Goal: Check status: Check status

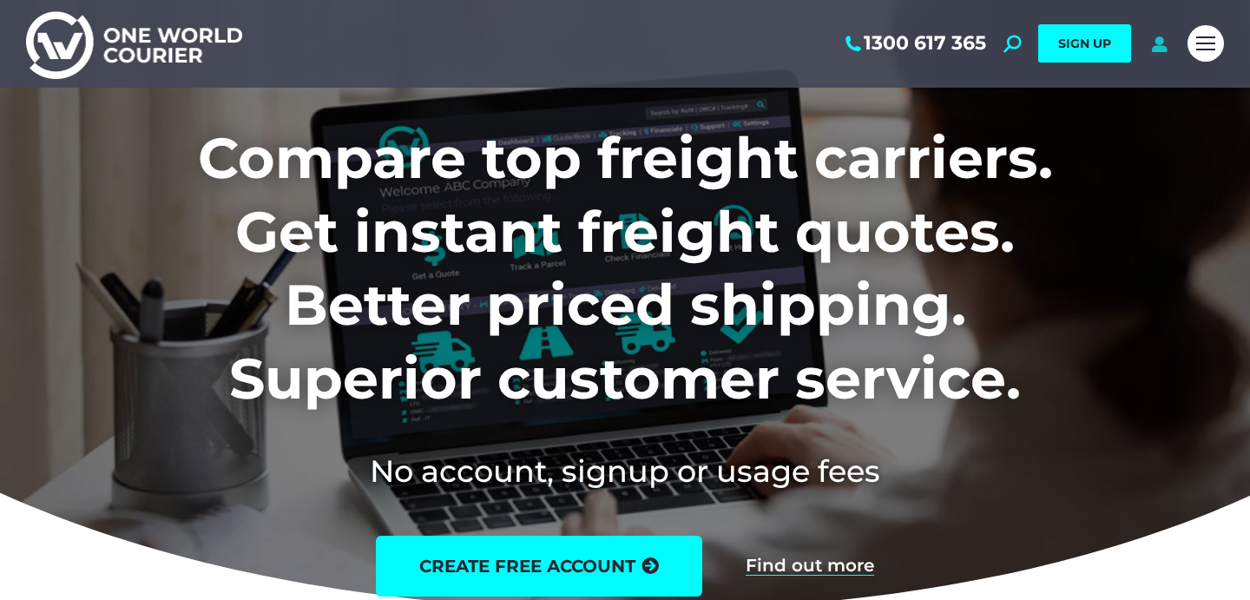
click at [1157, 49] on icon at bounding box center [1159, 43] width 22 height 17
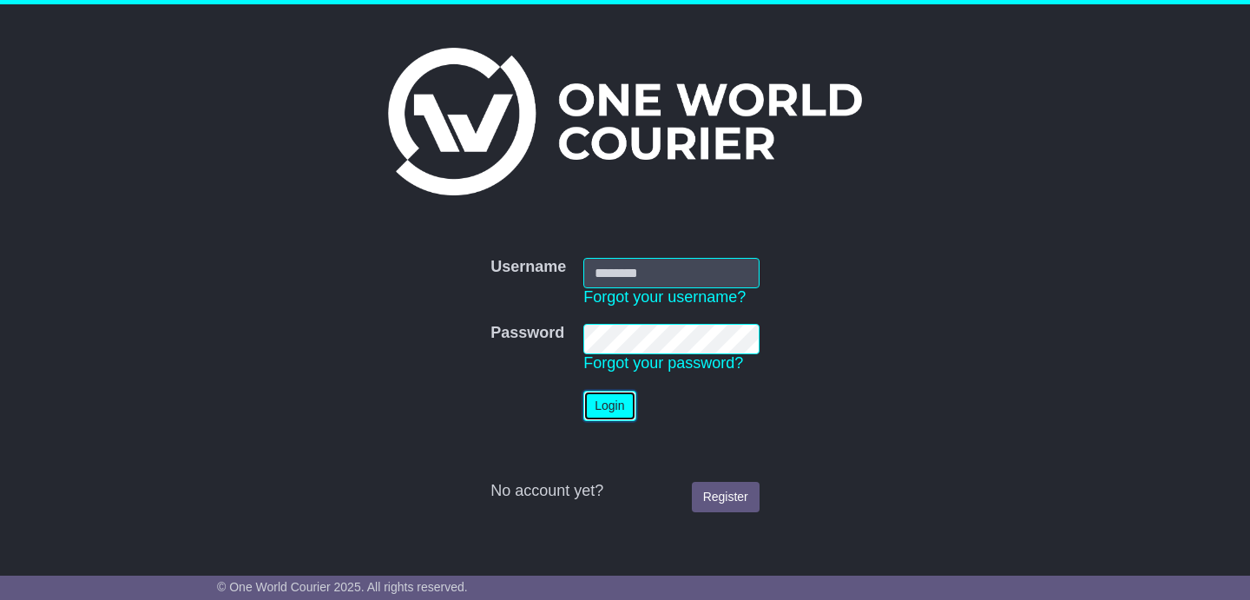
click at [621, 406] on button "Login" at bounding box center [609, 406] width 52 height 30
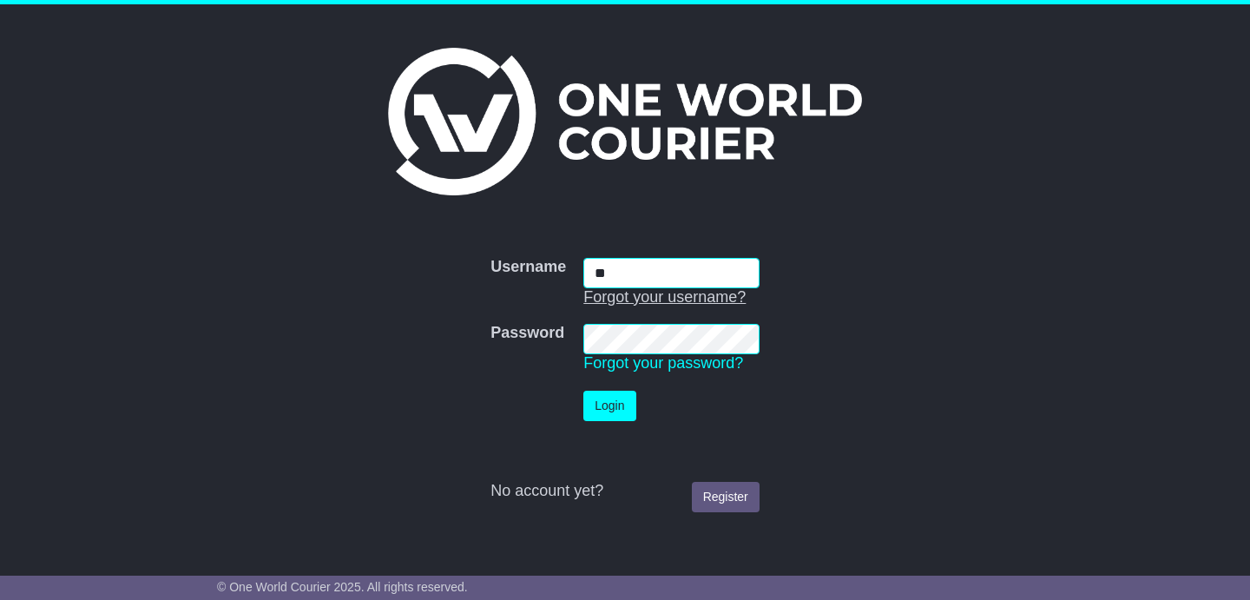
type input "**********"
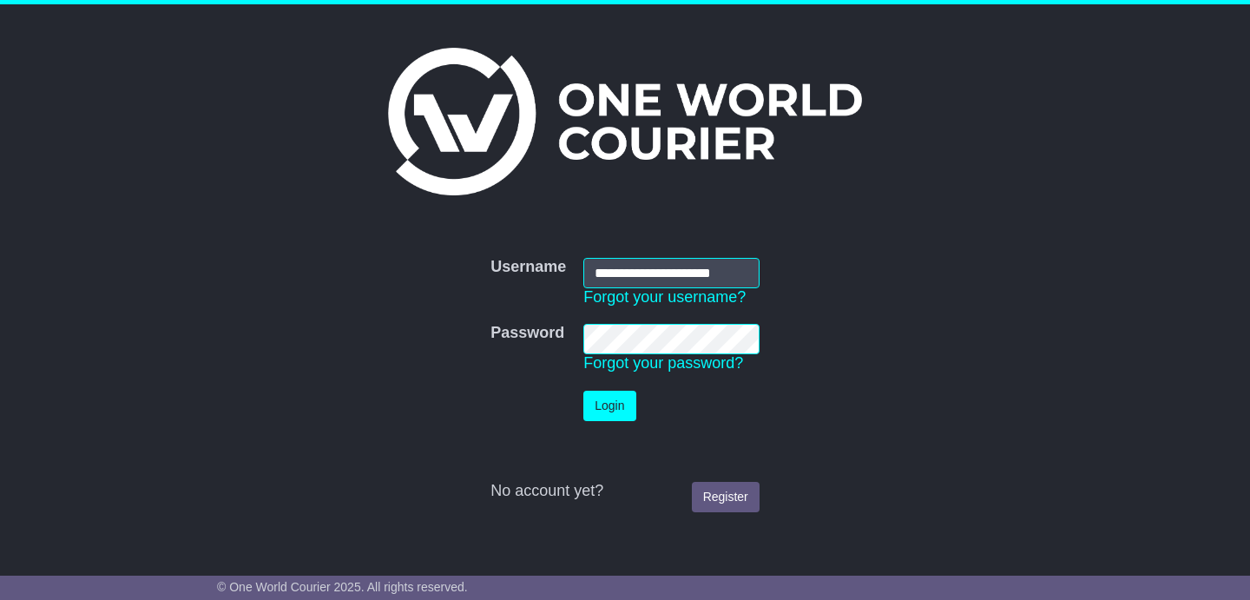
click at [616, 423] on td "Login" at bounding box center [672, 406] width 194 height 48
click at [613, 414] on button "Login" at bounding box center [609, 406] width 52 height 30
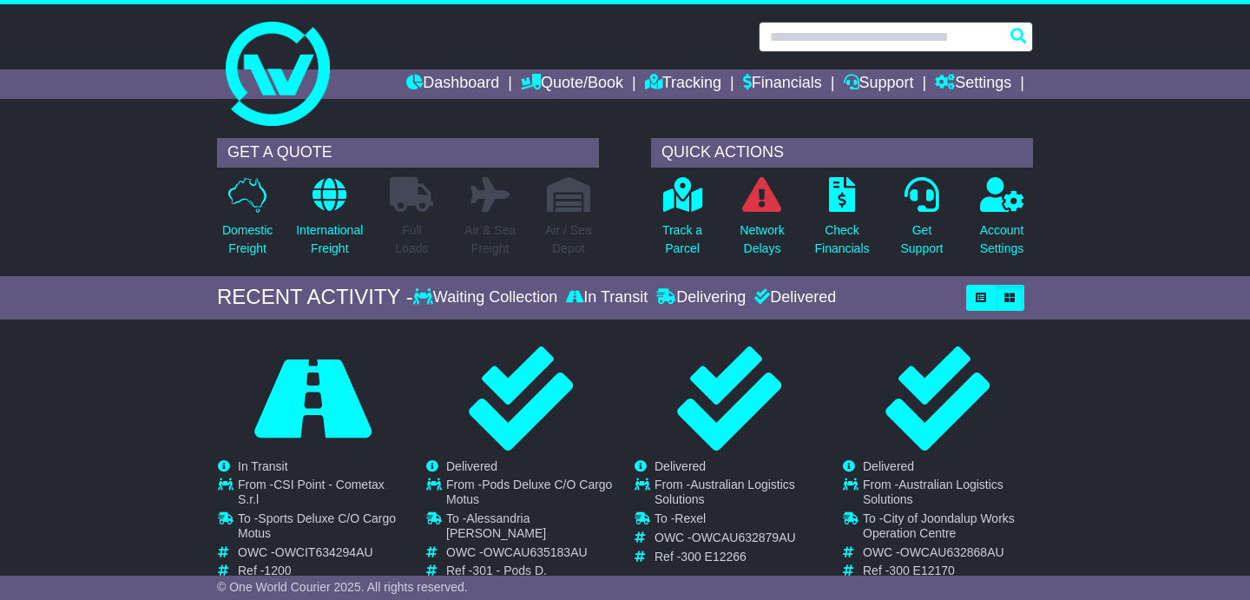
click at [850, 47] on input "text" at bounding box center [896, 37] width 274 height 30
paste input "**********"
type input "*"
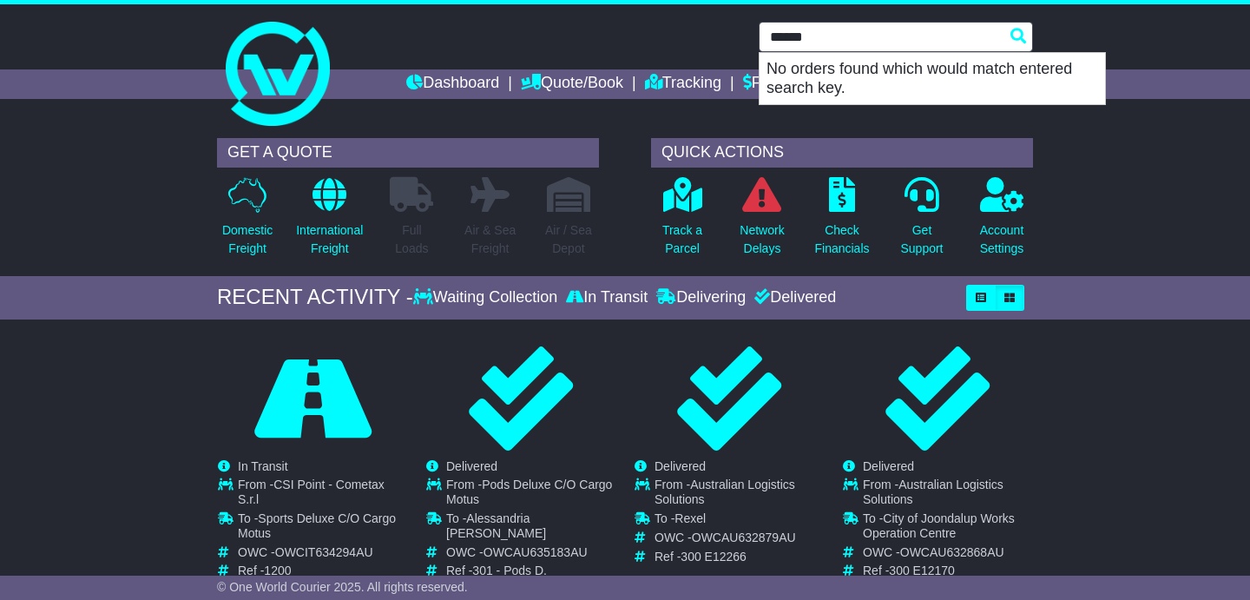
drag, startPoint x: 897, startPoint y: 34, endPoint x: 550, endPoint y: 33, distance: 346.3
click at [552, 34] on div "****** No orders found which would match entered search key." at bounding box center [624, 37] width 833 height 30
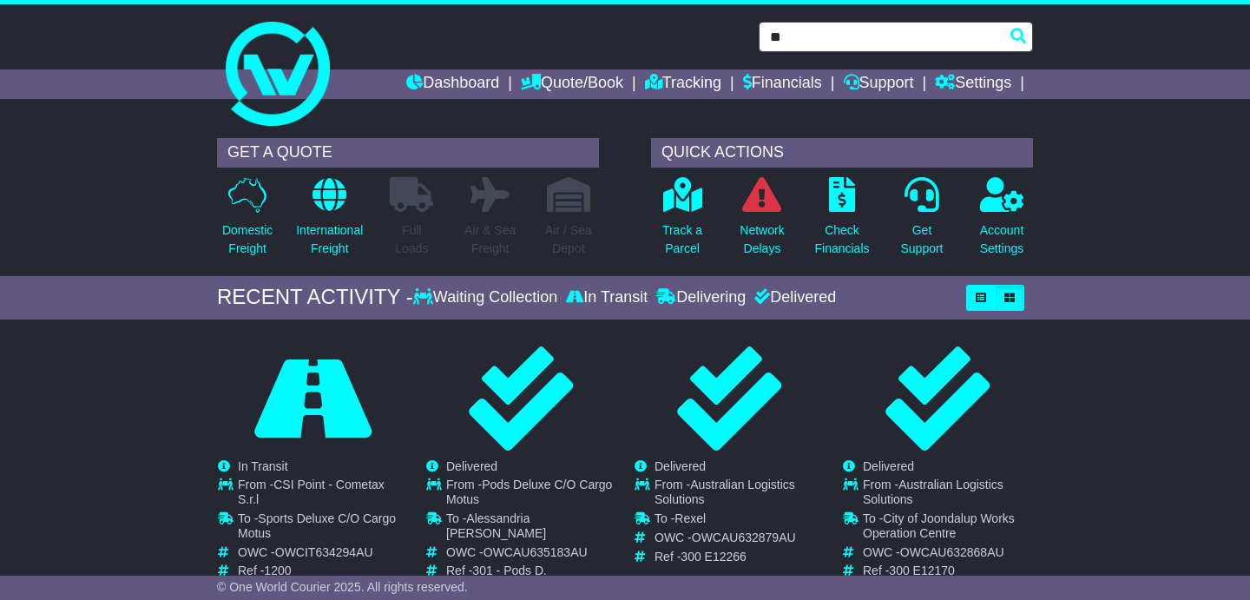
type input "*"
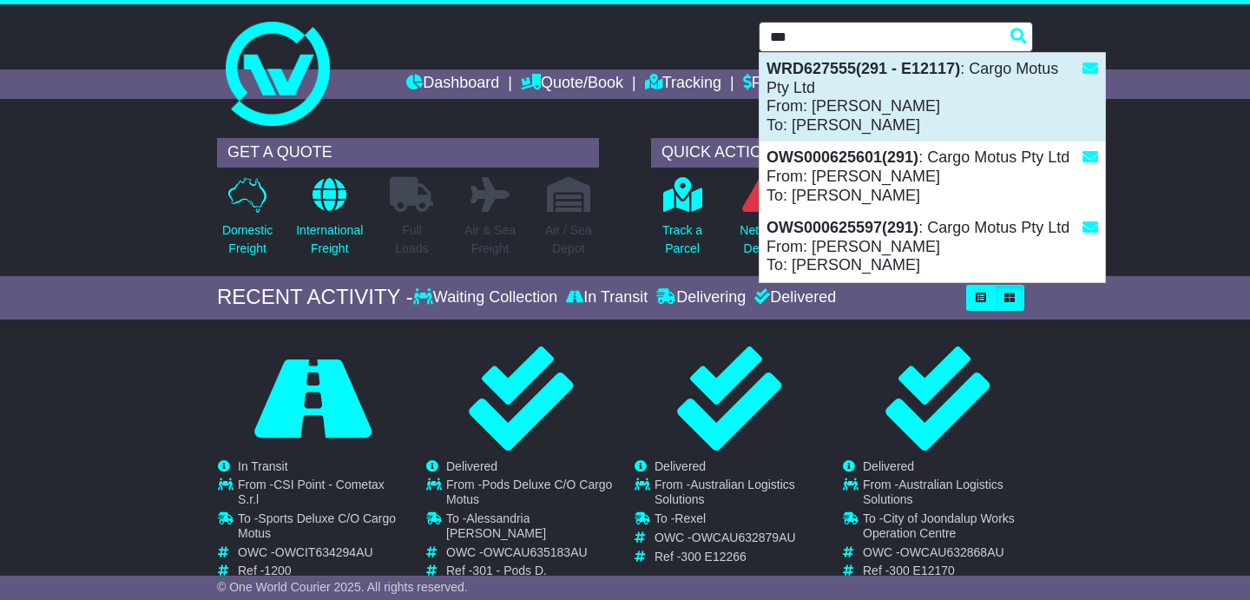
click at [924, 86] on div "WRD627555(291 - E12117) : Cargo Motus Pty Ltd From: Edwin Ingle To: Gavin Gavin" at bounding box center [932, 97] width 345 height 89
type input "*********"
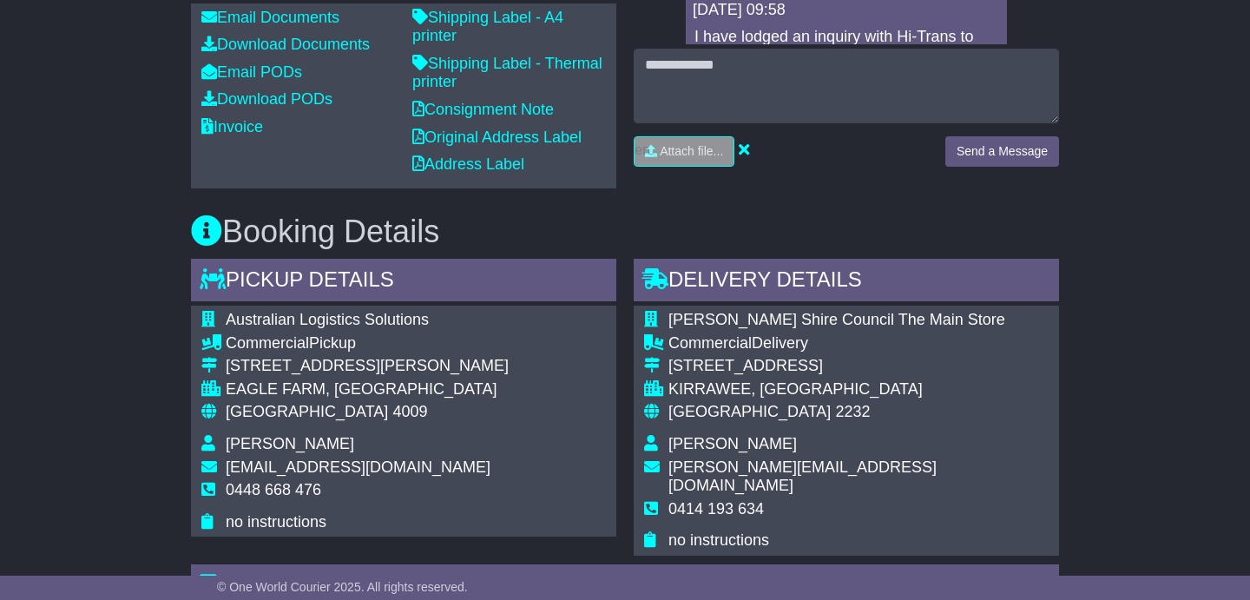
scroll to position [740, 0]
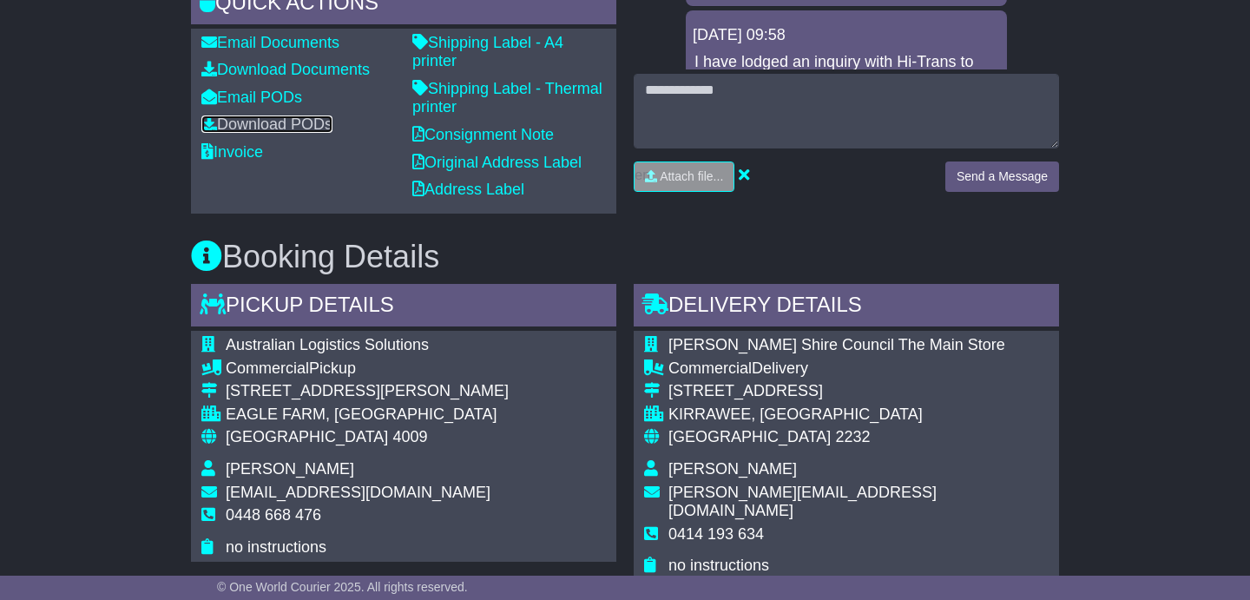
click at [279, 133] on link "Download PODs" at bounding box center [266, 123] width 131 height 17
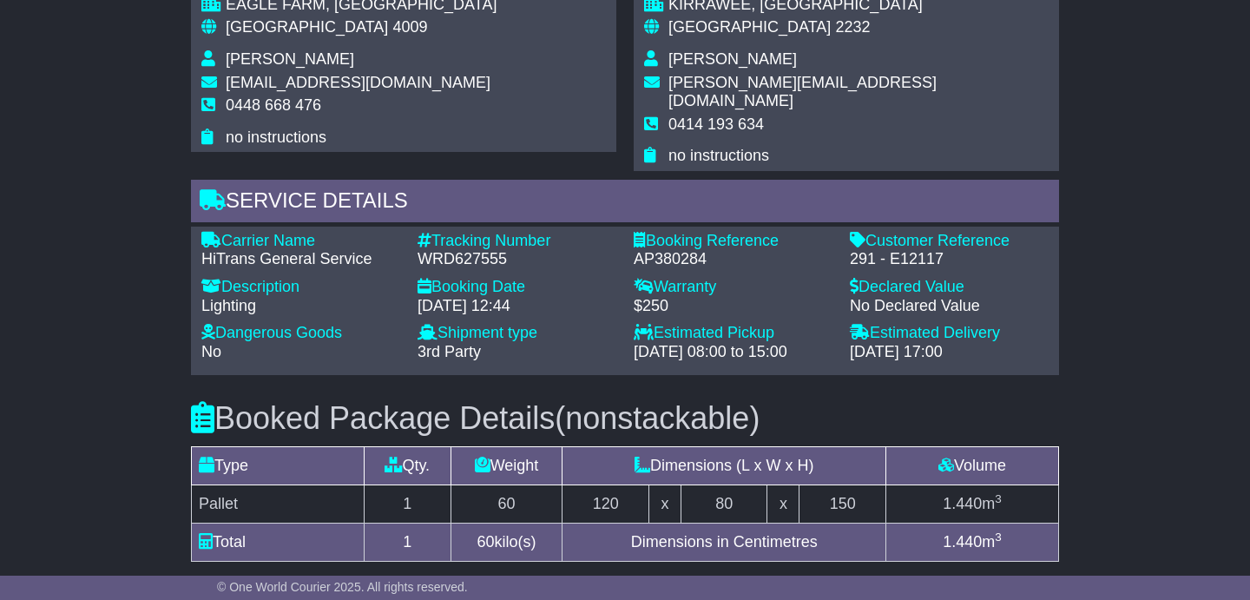
scroll to position [1156, 0]
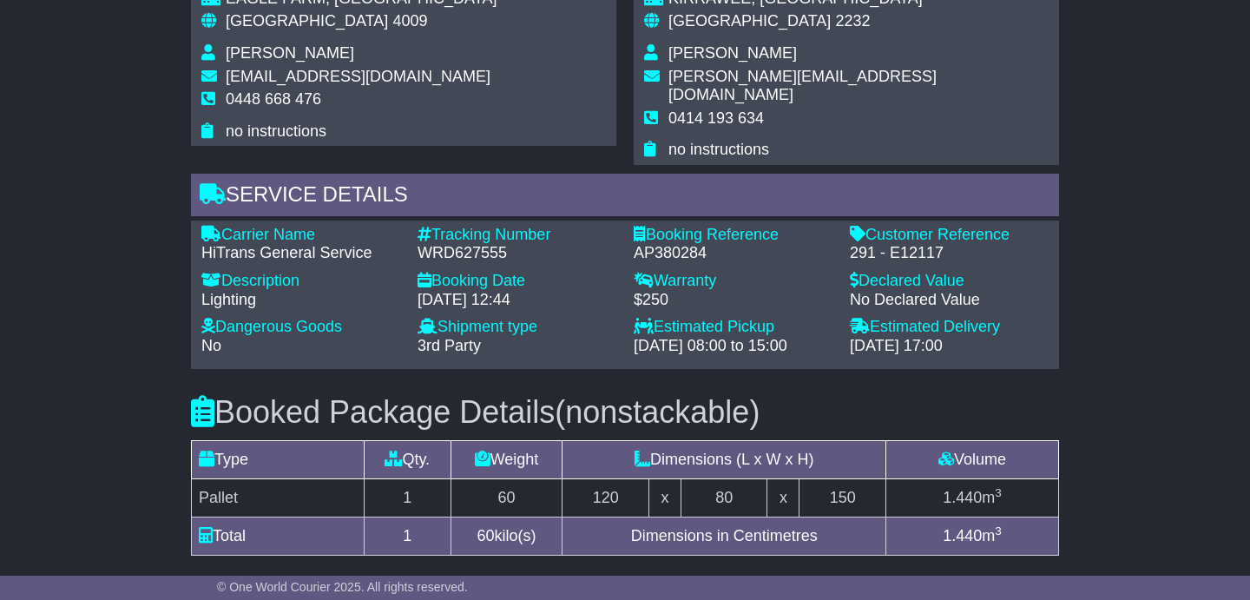
click at [454, 263] on div "WRD627555" at bounding box center [517, 253] width 199 height 19
copy div "WRD627555"
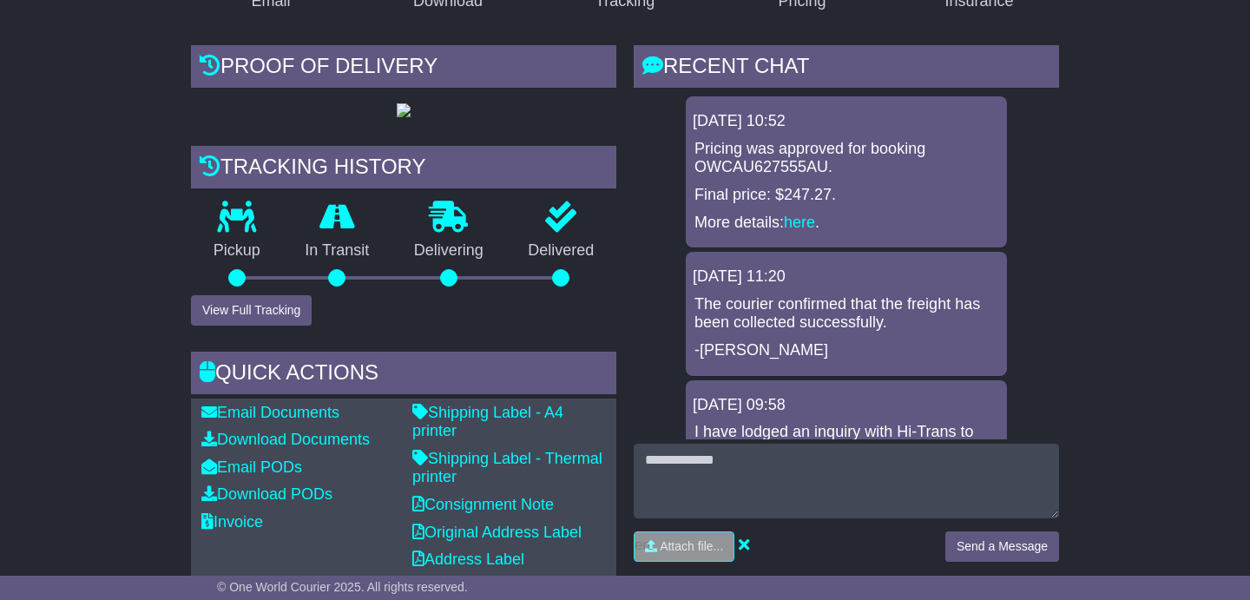
scroll to position [364, 0]
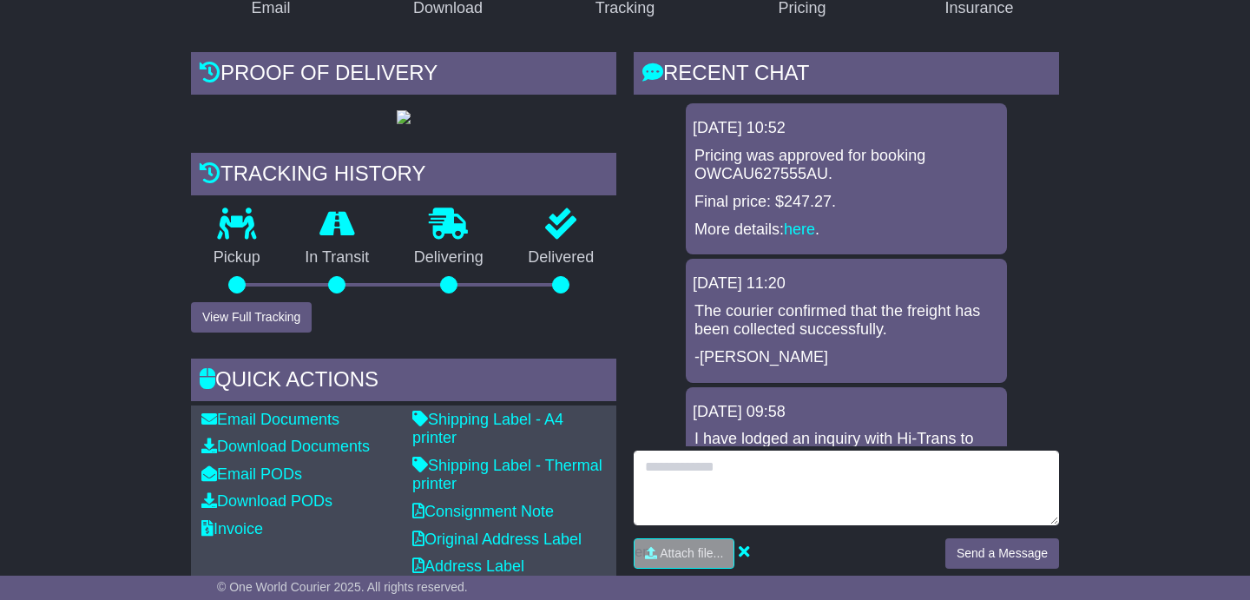
click at [779, 511] on textarea at bounding box center [846, 488] width 425 height 75
type textarea "**********"
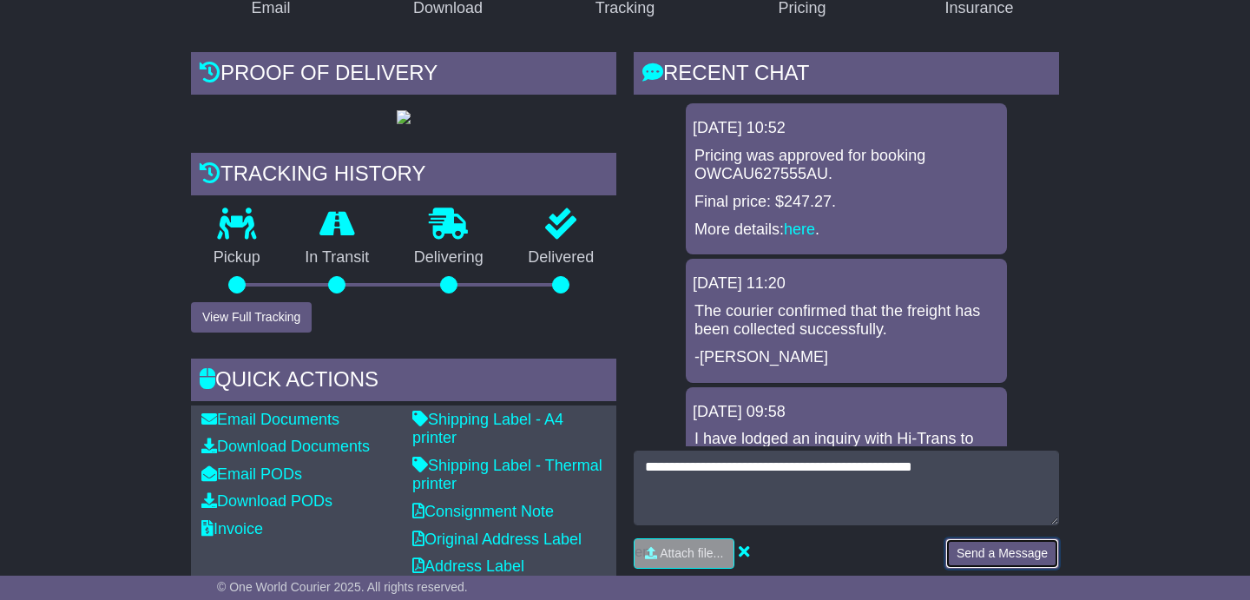
click at [1029, 555] on button "Send a Message" at bounding box center [1002, 553] width 114 height 30
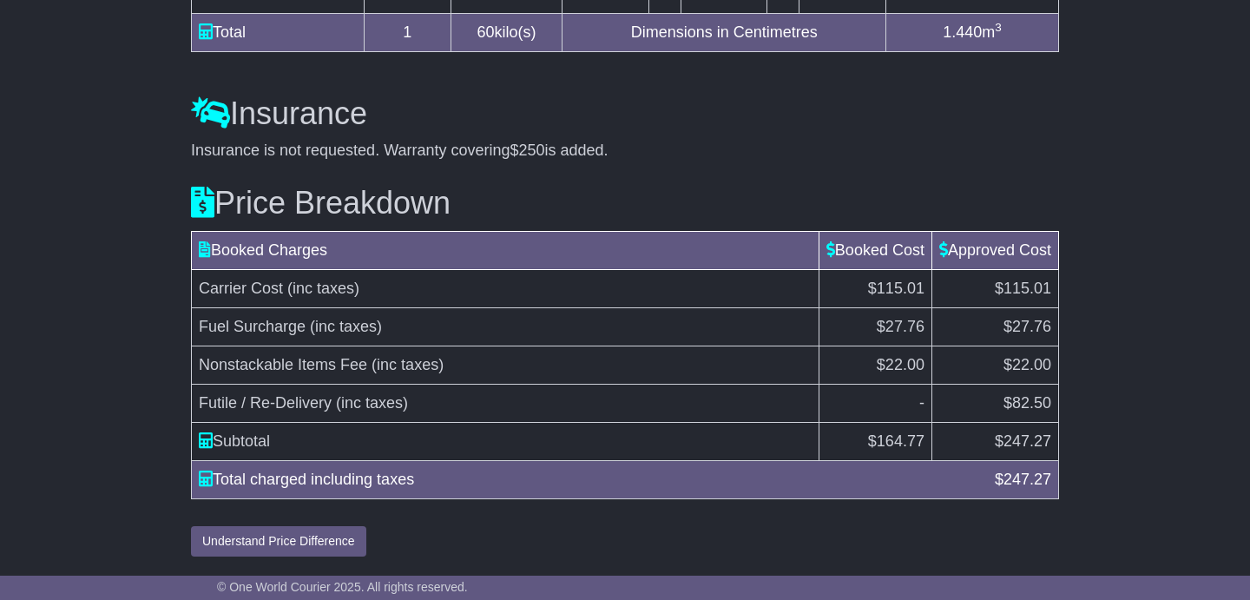
scroll to position [1751, 0]
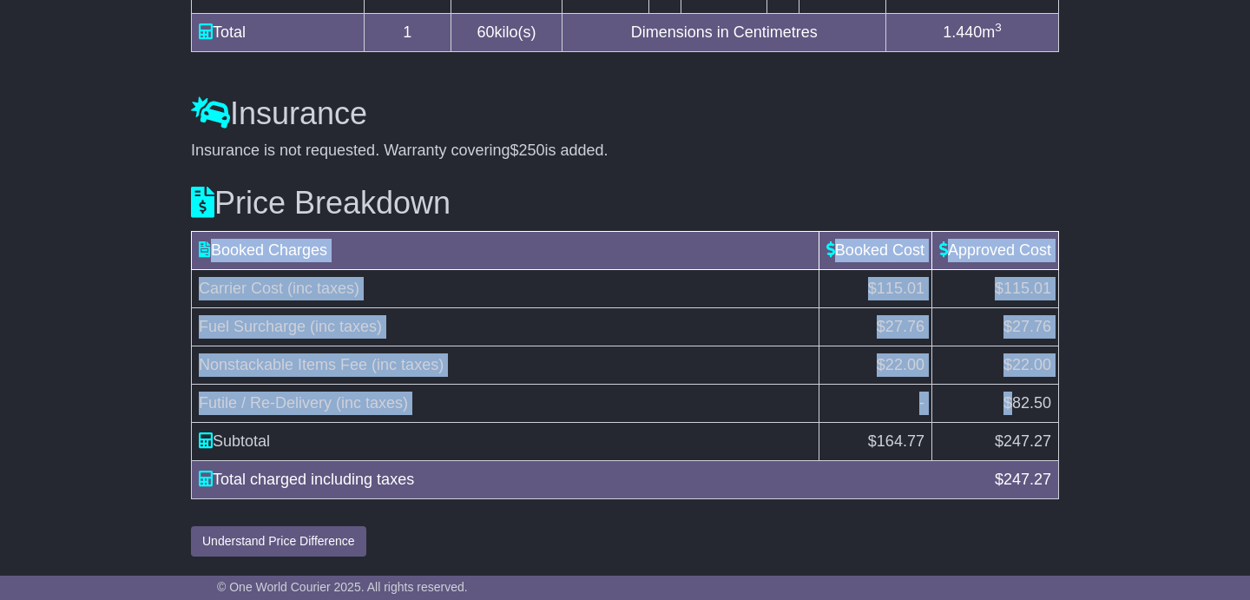
drag, startPoint x: 1014, startPoint y: 405, endPoint x: 1065, endPoint y: 405, distance: 51.2
click at [1065, 405] on div "Price Breakdown Booked Charges Booked Cost Approved Cost Carrier Cost (inc taxe…" at bounding box center [624, 358] width 885 height 397
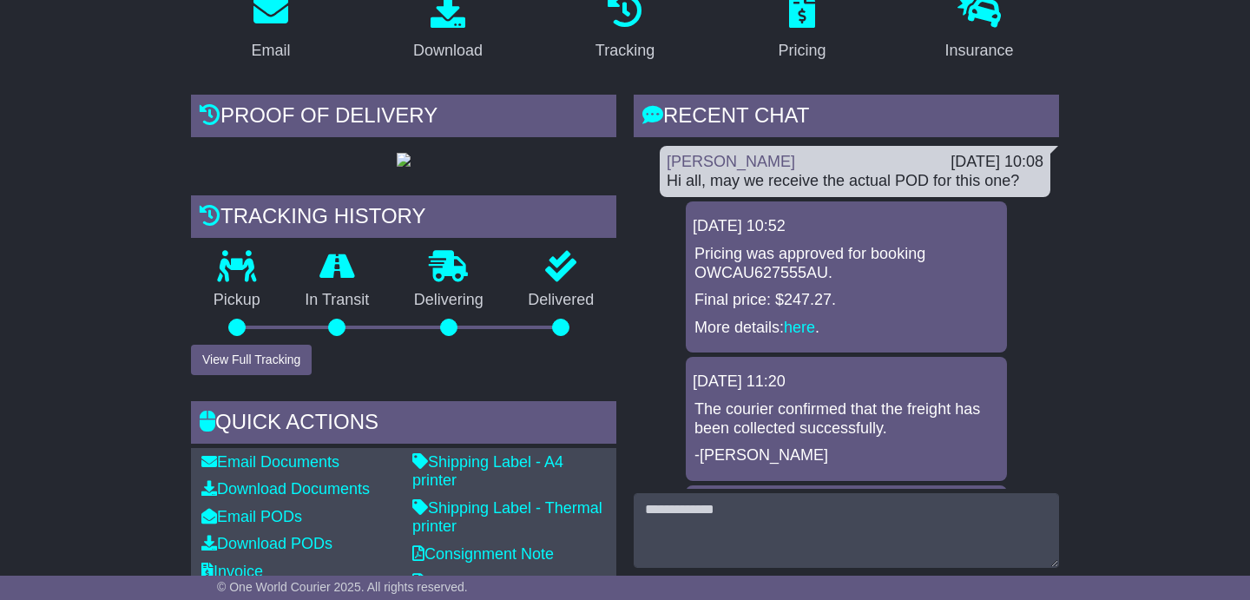
scroll to position [326, 0]
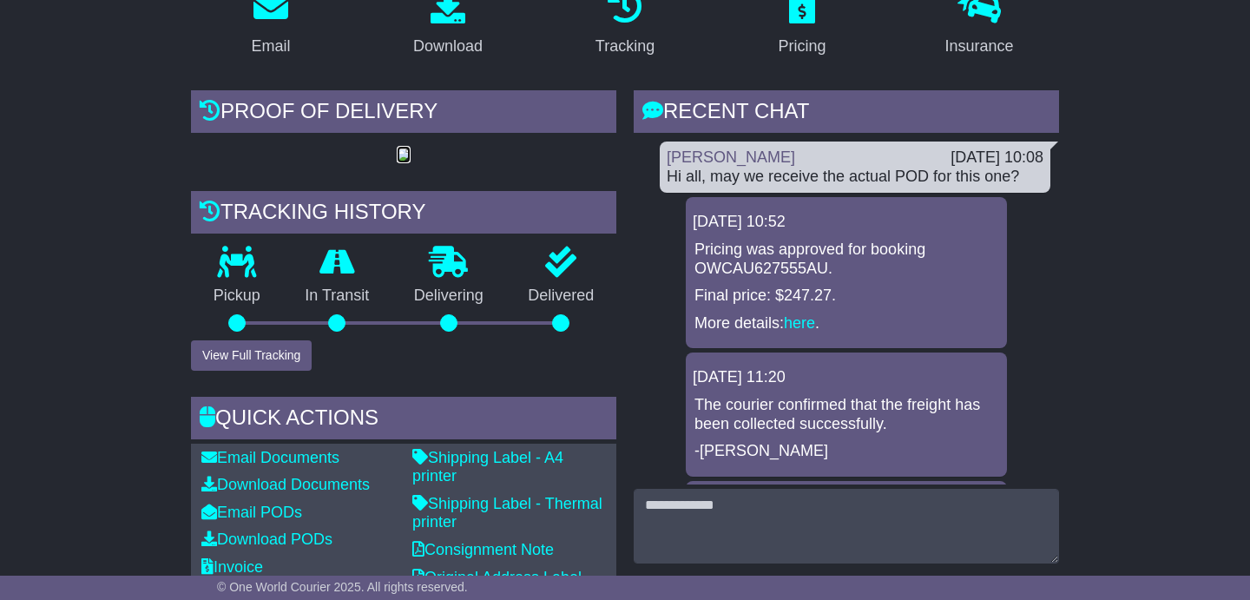
click at [397, 162] on img at bounding box center [404, 155] width 14 height 14
click at [263, 371] on button "View Full Tracking" at bounding box center [251, 355] width 121 height 30
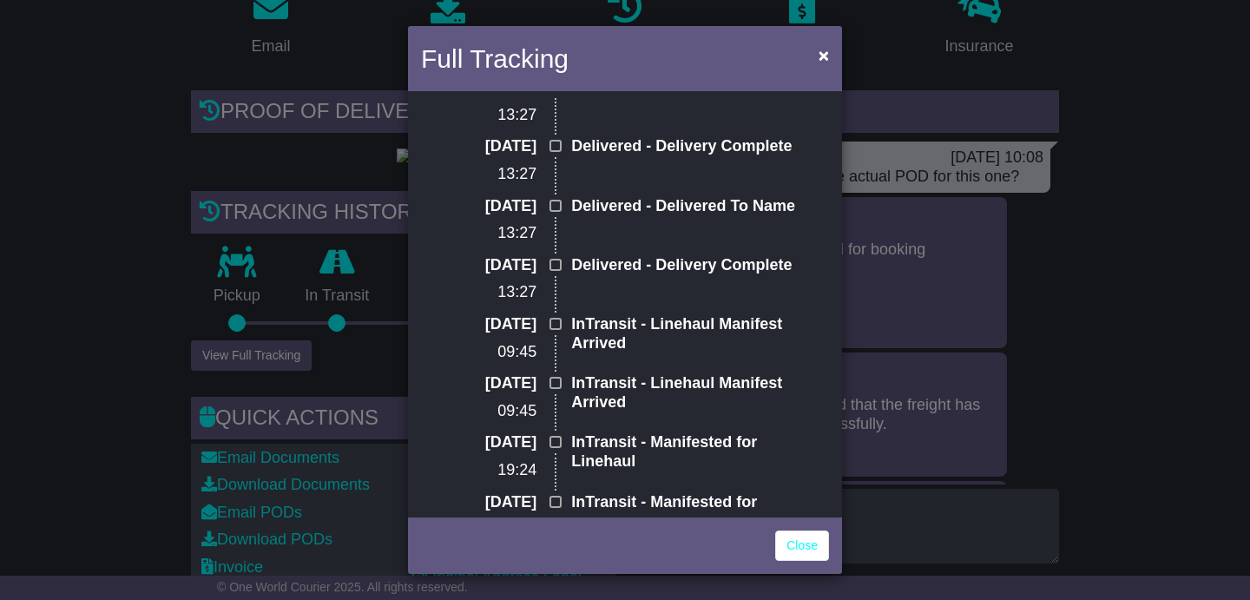
scroll to position [0, 0]
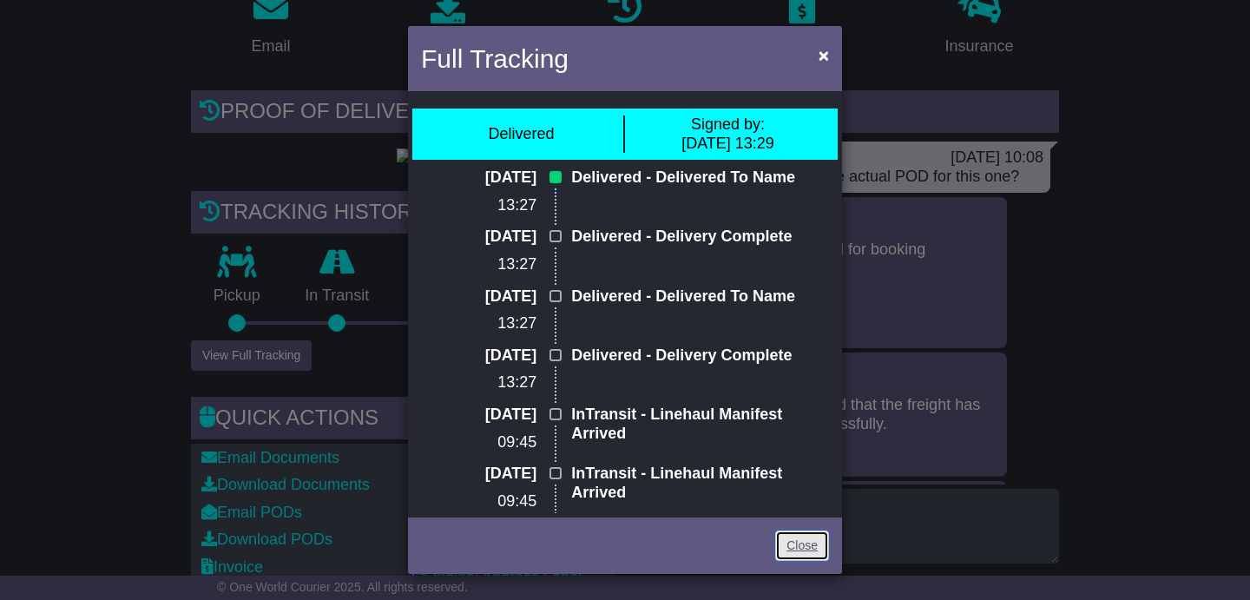
click at [828, 554] on link "Close" at bounding box center [802, 545] width 54 height 30
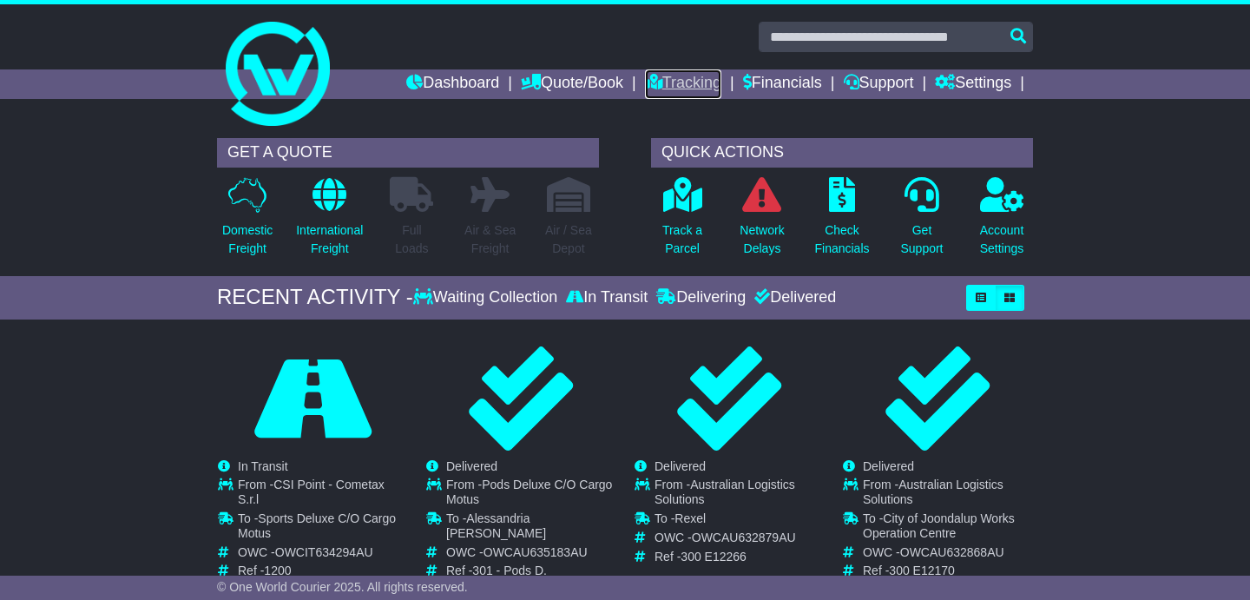
click at [669, 82] on link "Tracking" at bounding box center [683, 84] width 76 height 30
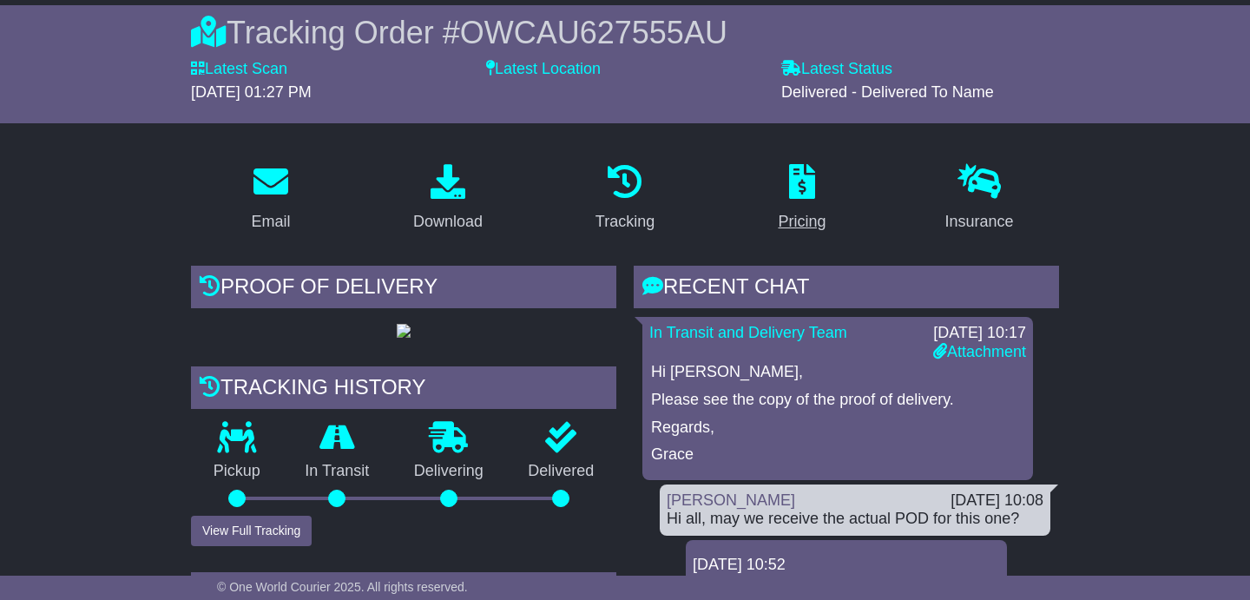
scroll to position [203, 0]
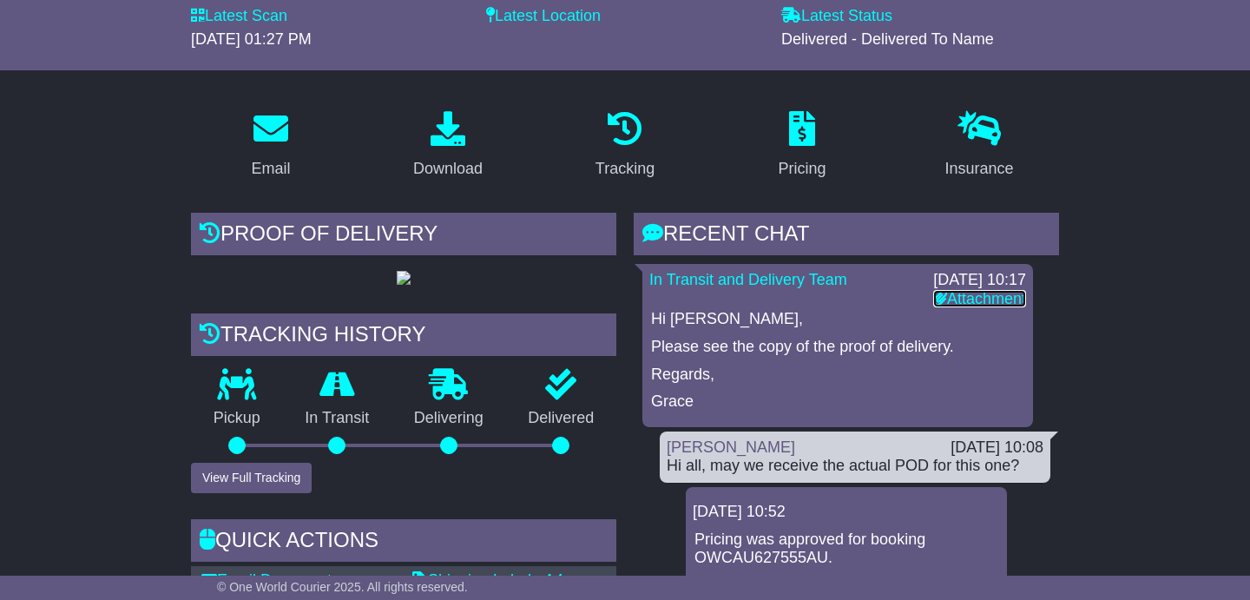
click at [992, 293] on link "Attachment" at bounding box center [979, 298] width 93 height 17
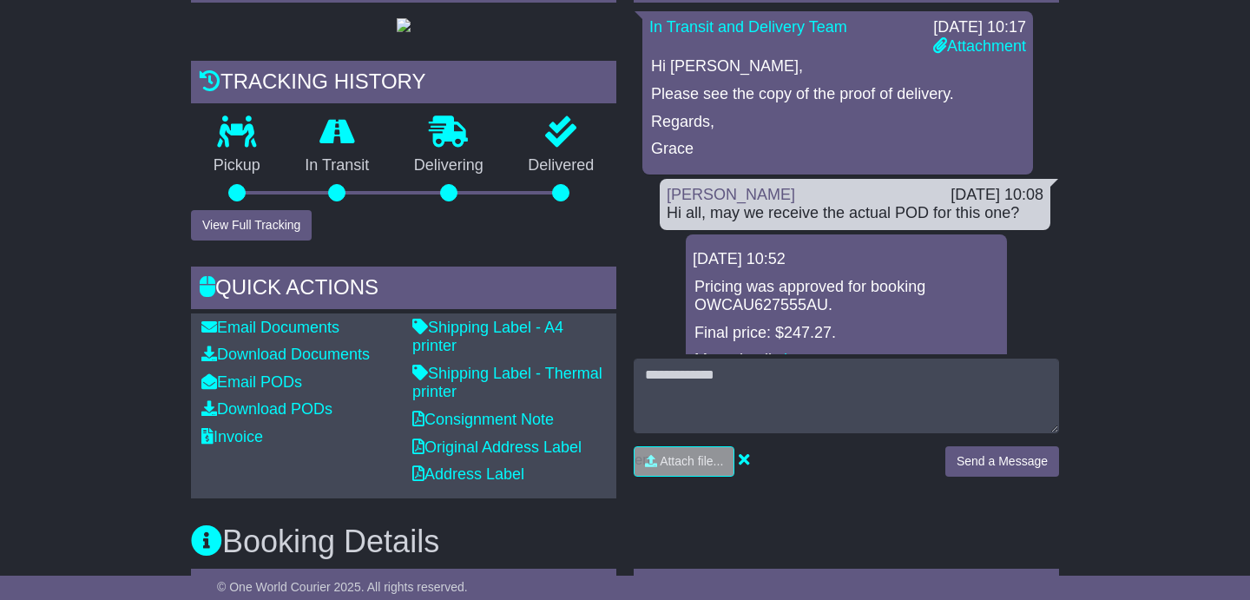
scroll to position [462, 0]
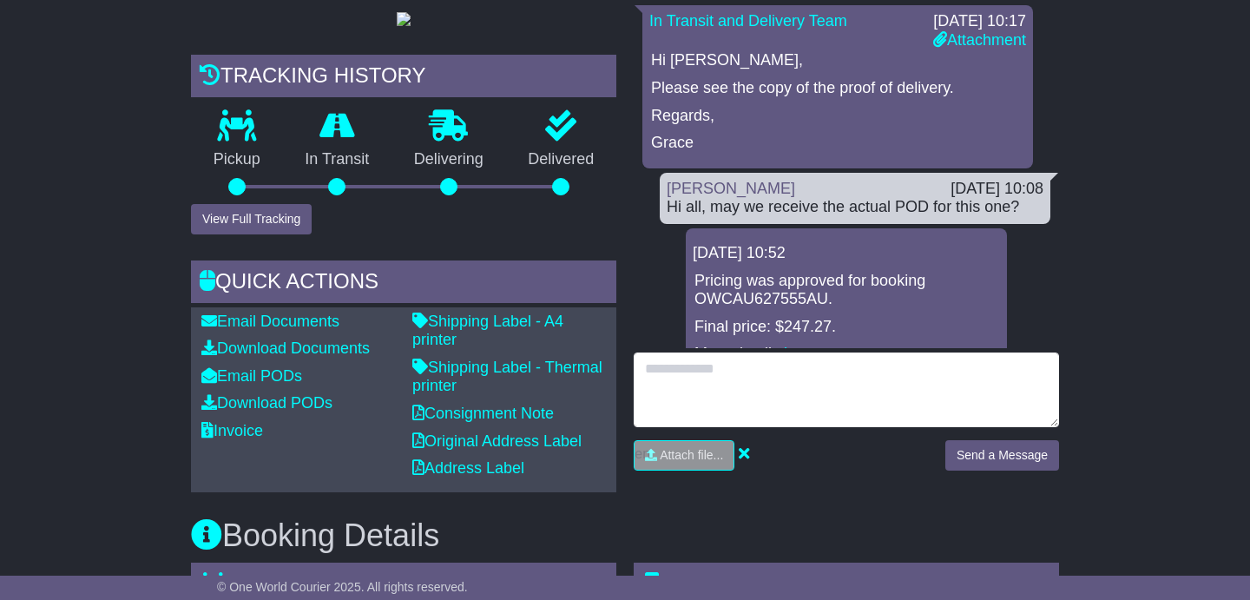
click at [924, 399] on textarea at bounding box center [846, 389] width 425 height 75
type textarea "**********"
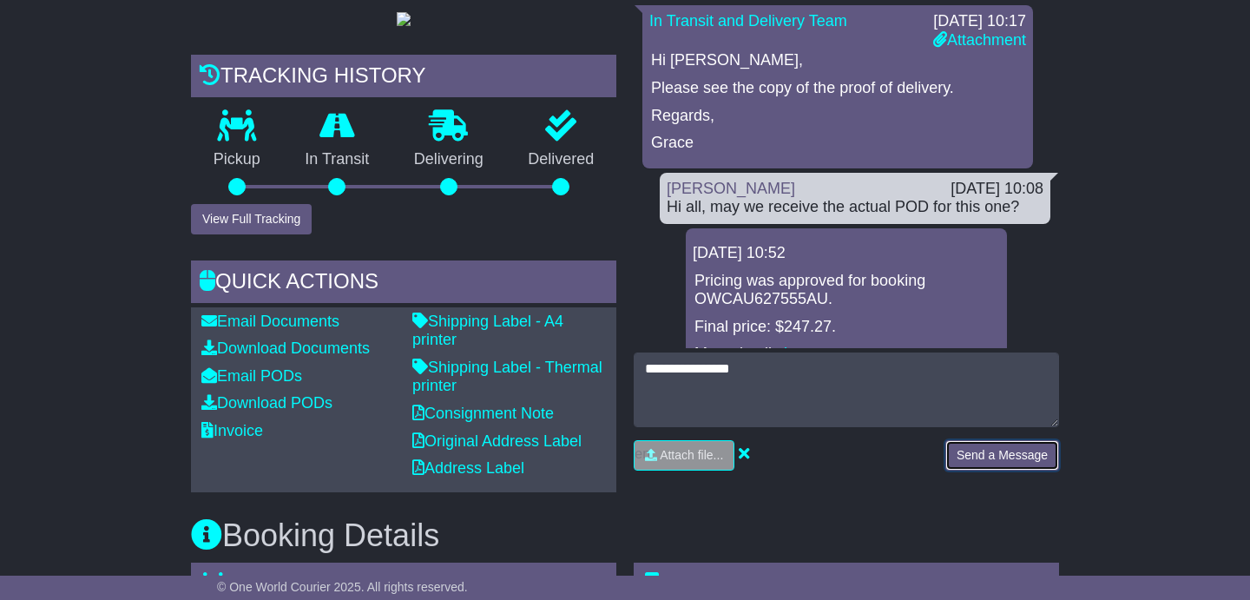
click at [1013, 459] on button "Send a Message" at bounding box center [1002, 455] width 114 height 30
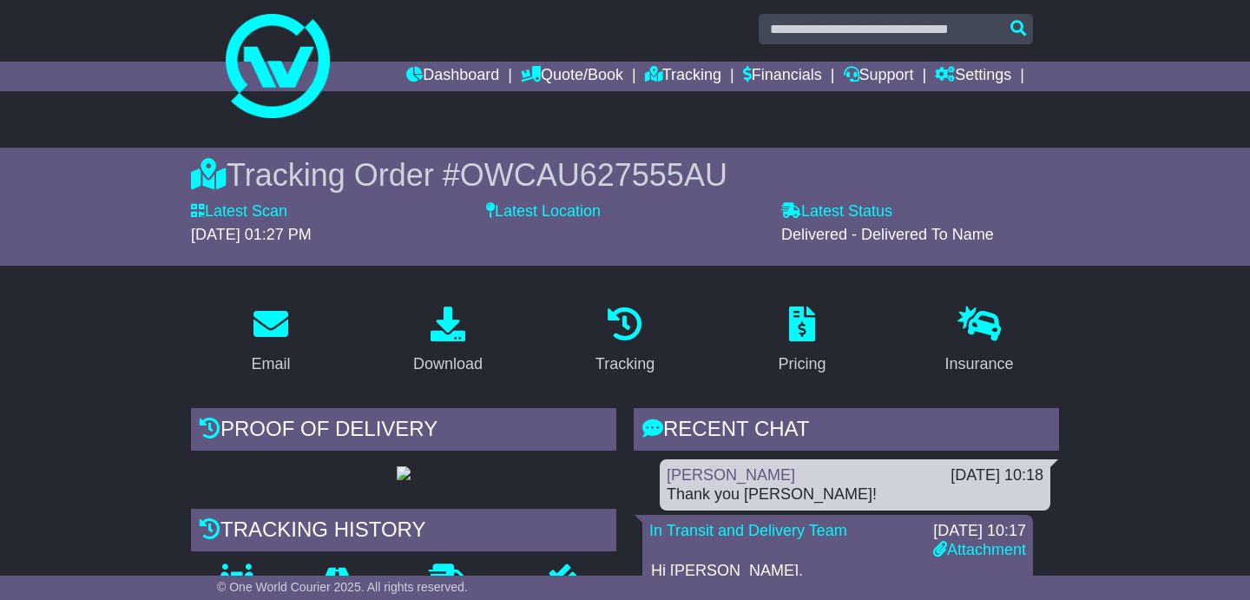
scroll to position [0, 0]
